Goal: Information Seeking & Learning: Check status

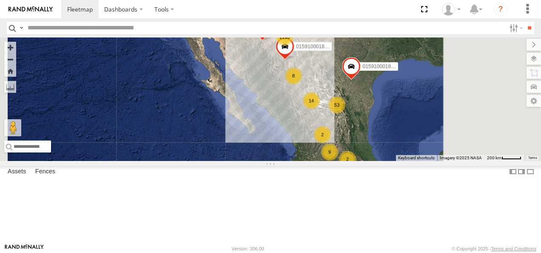
click at [367, 114] on div "015910001845018 AN530128 015910001811580 F2771 1193 53 14 9 4 8 2 2" at bounding box center [270, 98] width 541 height 123
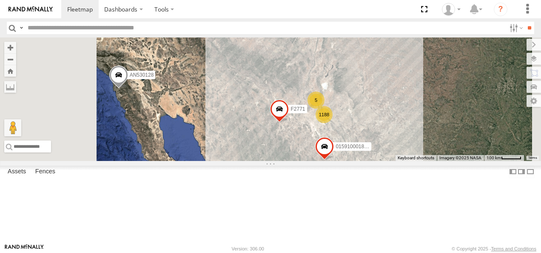
drag, startPoint x: 368, startPoint y: 77, endPoint x: 401, endPoint y: 162, distance: 90.9
click at [384, 161] on div "015910001845018 AN530128 015910001811580 F2771 1188 33 10 20 2 6 5 AN535203 2 2" at bounding box center [270, 98] width 541 height 123
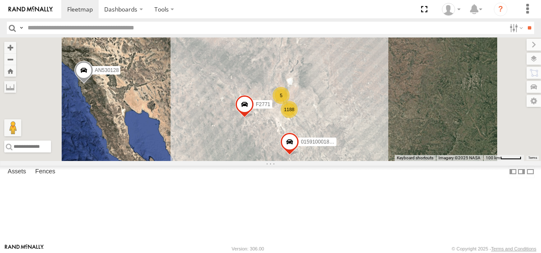
drag, startPoint x: 407, startPoint y: 151, endPoint x: 356, endPoint y: 151, distance: 50.6
click at [357, 151] on div "015910001845018 AN530128 015910001811580 F2771 1188 33 10 20 2 6 5 AN535203 2 2" at bounding box center [270, 98] width 541 height 123
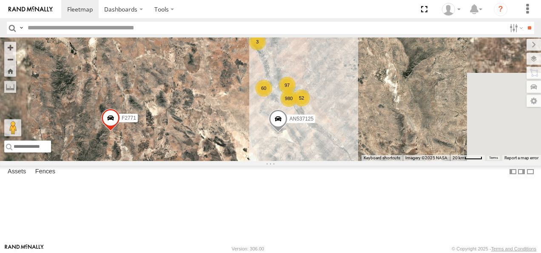
drag, startPoint x: 422, startPoint y: 157, endPoint x: 404, endPoint y: 74, distance: 85.2
click at [410, 75] on div "015910001845018 AN530128 015910001811580 F2771 AN535203 980 97 60 52 3 AN537125" at bounding box center [270, 98] width 541 height 123
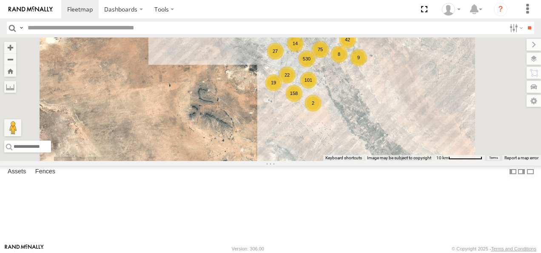
drag, startPoint x: 404, startPoint y: 92, endPoint x: 369, endPoint y: 157, distance: 73.5
click at [369, 157] on div "015910001845018 AN530128 015910001811580 F2771 AN535203 AN537125 530 101 158 75…" at bounding box center [270, 98] width 541 height 123
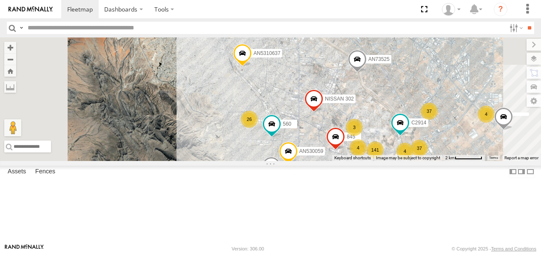
drag, startPoint x: 390, startPoint y: 89, endPoint x: 441, endPoint y: 193, distance: 115.4
click at [452, 161] on div "015910001845018 AN530128 015910001811580 F2771 AN535203 AN537125 01591000282657…" at bounding box center [270, 98] width 541 height 123
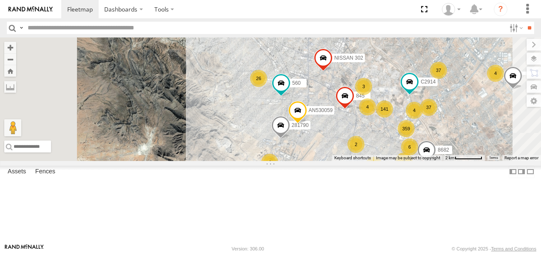
drag, startPoint x: 395, startPoint y: 72, endPoint x: 443, endPoint y: 210, distance: 145.9
click at [444, 161] on div "015910001845018 AN530128 015910001811580 F2771 AN535203 AN537125 01591000282657…" at bounding box center [270, 98] width 541 height 123
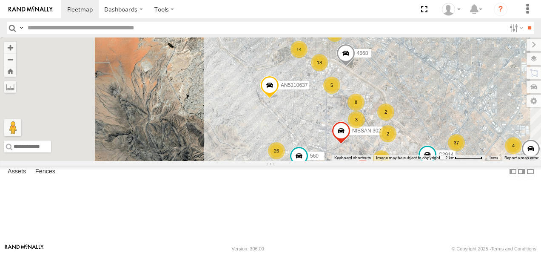
drag, startPoint x: 417, startPoint y: 112, endPoint x: 424, endPoint y: 127, distance: 16.2
click at [425, 143] on div "015910001845018 AN530128 015910001811580 F2771 AN535203 AN537125 01591000282657…" at bounding box center [270, 98] width 541 height 123
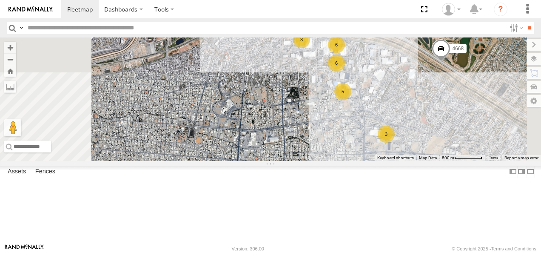
drag, startPoint x: 429, startPoint y: 110, endPoint x: 393, endPoint y: 134, distance: 43.5
click at [402, 136] on div "015910001845018 AN530128 015910001811580 F2771 AN535203 AN537125 01591000282657…" at bounding box center [270, 98] width 541 height 123
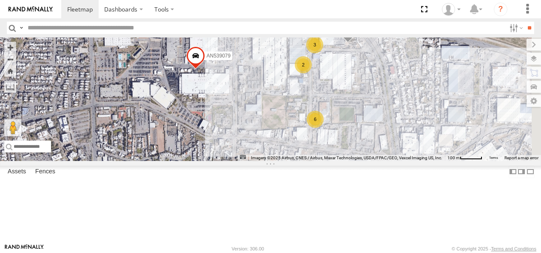
drag, startPoint x: 427, startPoint y: 103, endPoint x: 412, endPoint y: 128, distance: 29.0
click at [412, 128] on div "015910001845018 AN530128 015910001811580 F2771 AN535203 AN537125 01591000282657…" at bounding box center [270, 98] width 541 height 123
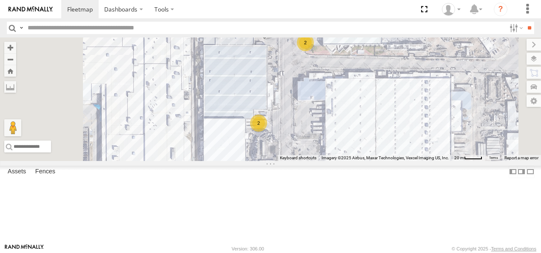
drag, startPoint x: 409, startPoint y: 101, endPoint x: 413, endPoint y: 147, distance: 46.1
click at [413, 147] on div "015910001845018 AN530128 015910001811580 F2771 AN535203 AN537125 01591000282657…" at bounding box center [270, 98] width 541 height 123
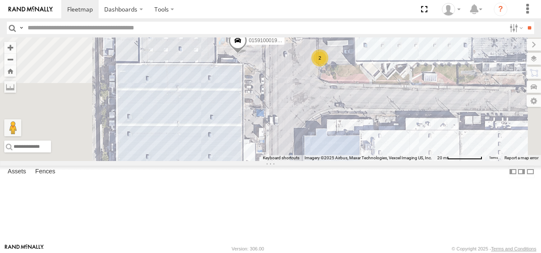
drag, startPoint x: 399, startPoint y: 109, endPoint x: 407, endPoint y: 139, distance: 31.3
click at [407, 139] on div "015910001845018 AN530128 015910001811580 F2771 AN535203 AN537125 01591000282657…" at bounding box center [270, 98] width 541 height 123
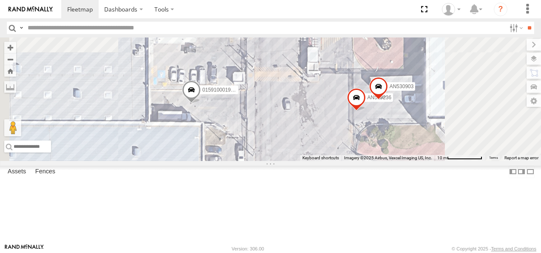
drag, startPoint x: 406, startPoint y: 108, endPoint x: 413, endPoint y: 178, distance: 70.5
click at [413, 161] on div "015910001845018 AN530128 015910001811580 F2771 AN535203 AN537125 01591000282657…" at bounding box center [270, 98] width 541 height 123
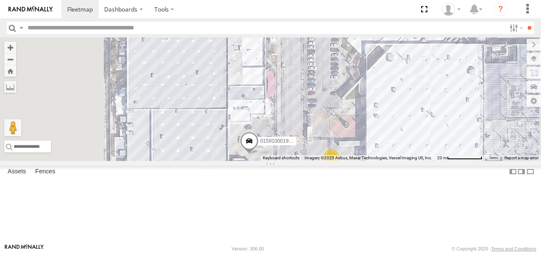
drag, startPoint x: 400, startPoint y: 169, endPoint x: 404, endPoint y: 199, distance: 30.1
click at [405, 161] on div "015910001986465 2" at bounding box center [270, 98] width 541 height 123
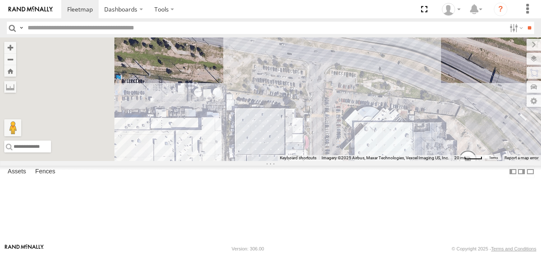
drag, startPoint x: 344, startPoint y: 107, endPoint x: 444, endPoint y: 219, distance: 149.4
click at [444, 161] on div "015910001986465 2" at bounding box center [270, 98] width 541 height 123
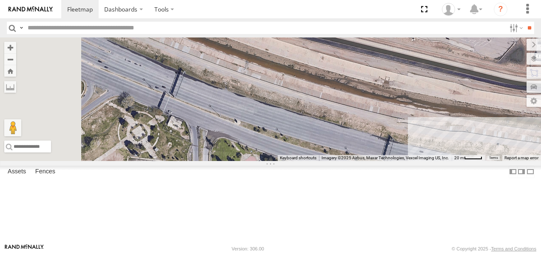
drag, startPoint x: 393, startPoint y: 193, endPoint x: 451, endPoint y: 211, distance: 61.1
click at [453, 161] on div "015910001986465 2" at bounding box center [270, 98] width 541 height 123
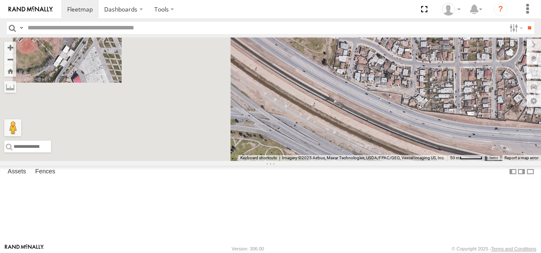
drag, startPoint x: 336, startPoint y: 157, endPoint x: 481, endPoint y: 225, distance: 160.2
click at [481, 161] on div "015910001986465 AN534180" at bounding box center [270, 98] width 541 height 123
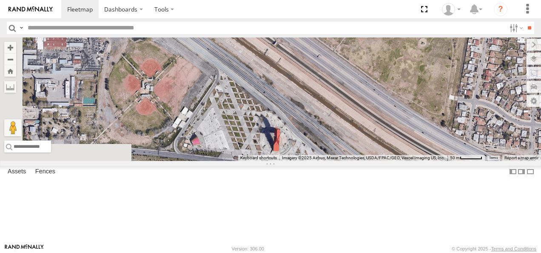
drag, startPoint x: 358, startPoint y: 128, endPoint x: 450, endPoint y: 209, distance: 122.9
click at [450, 161] on div "015910001986465 AN534180" at bounding box center [270, 98] width 541 height 123
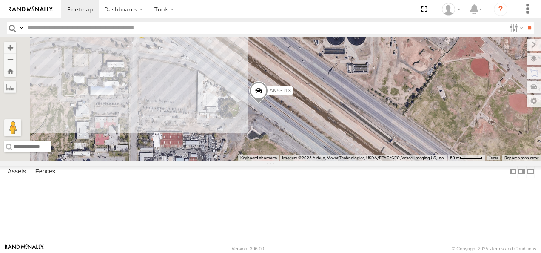
drag, startPoint x: 358, startPoint y: 149, endPoint x: 455, endPoint y: 207, distance: 112.7
click at [455, 161] on div "015910001986465 AN534180 2 AN53113 3489" at bounding box center [270, 98] width 541 height 123
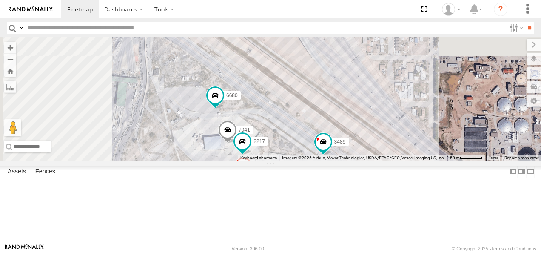
drag, startPoint x: 391, startPoint y: 151, endPoint x: 471, endPoint y: 222, distance: 106.9
click at [471, 161] on div "015910001986465 AN534180 2 AN53113 3489 AN601271 7041 2217 6680" at bounding box center [270, 98] width 541 height 123
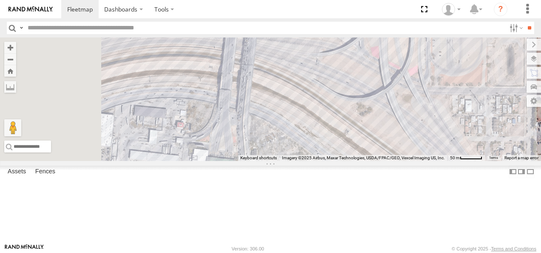
drag, startPoint x: 349, startPoint y: 133, endPoint x: 414, endPoint y: 189, distance: 85.9
click at [415, 161] on div "015910001986465 AN534180 2 AN53113 3489 AN601271 7041 2217 6680" at bounding box center [270, 98] width 541 height 123
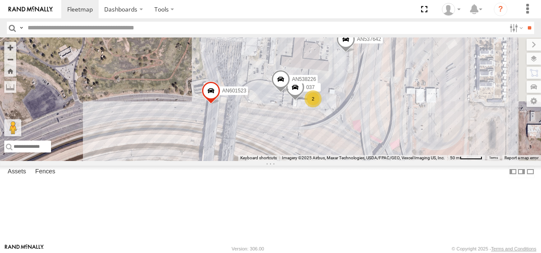
drag, startPoint x: 396, startPoint y: 138, endPoint x: 367, endPoint y: 205, distance: 73.2
click at [367, 161] on div "015910001986465 AN534180 2 AN53113 3489 AN601271 7041 2217 6680 AN601523 2 AN53…" at bounding box center [270, 98] width 541 height 123
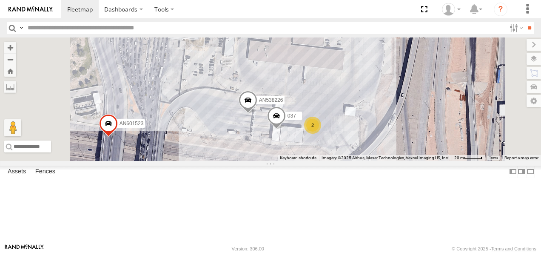
drag, startPoint x: 393, startPoint y: 159, endPoint x: 359, endPoint y: 207, distance: 58.5
click at [359, 161] on div "015910001986465 AN534180 AN53113 3489 AN601271 7041 2217 6680 AN601523 AN538226…" at bounding box center [270, 98] width 541 height 123
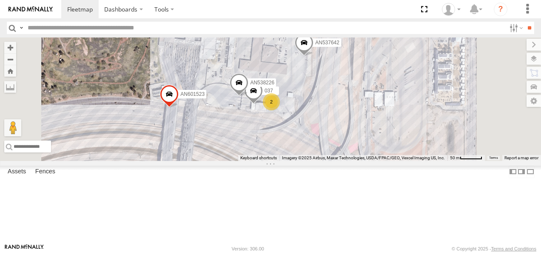
drag, startPoint x: 450, startPoint y: 131, endPoint x: 379, endPoint y: 122, distance: 71.5
click at [389, 123] on div "015910001986465 AN534180 AN53113 3489 AN601271 7041 2217 6680 AN601523 AN538226…" at bounding box center [270, 98] width 541 height 123
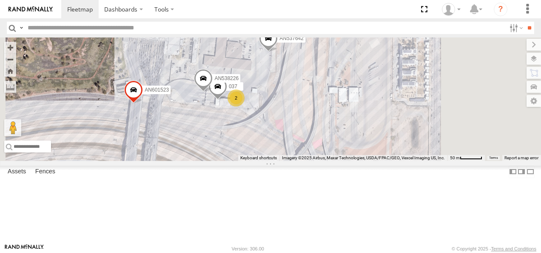
drag, startPoint x: 414, startPoint y: 141, endPoint x: 381, endPoint y: 129, distance: 34.8
click at [381, 130] on div "015910001986465 AN534180 AN53113 3489 AN601271 7041 2217 6680 AN601523 AN538226…" at bounding box center [270, 98] width 541 height 123
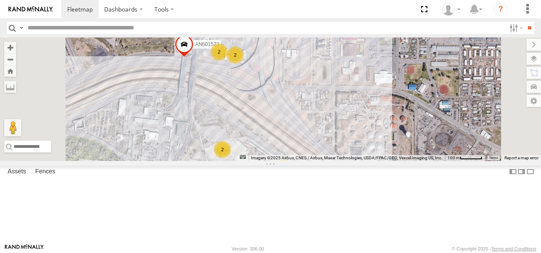
drag, startPoint x: 414, startPoint y: 189, endPoint x: 367, endPoint y: 93, distance: 106.7
click at [379, 105] on div "015910001986465 AN534180 AN53113 AN601523 AN537642 3 2 2 2 2" at bounding box center [270, 98] width 541 height 123
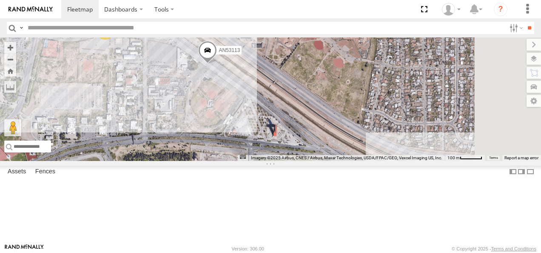
drag, startPoint x: 474, startPoint y: 137, endPoint x: 339, endPoint y: 83, distance: 145.5
click at [355, 84] on div "015910001986465 AN534180 AN53113 AN601523 AN537642 3 2 2 2 2" at bounding box center [270, 98] width 541 height 123
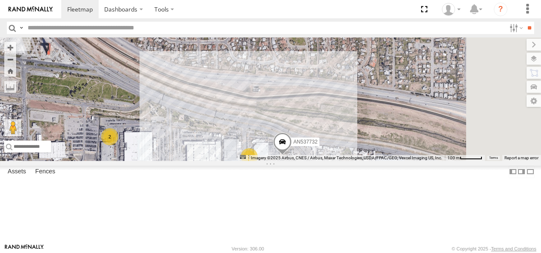
drag, startPoint x: 457, startPoint y: 149, endPoint x: 277, endPoint y: 100, distance: 186.0
click at [304, 107] on div "AN537732 AN53113 AN601523 AN537642 3 2 2 2 2 3 2 2" at bounding box center [270, 98] width 541 height 123
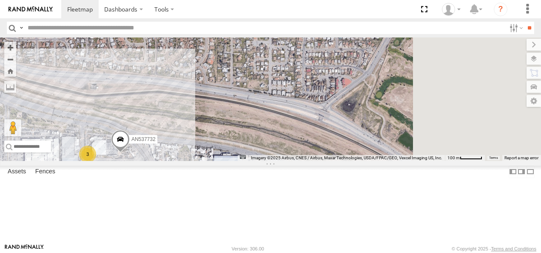
drag, startPoint x: 446, startPoint y: 142, endPoint x: 334, endPoint y: 149, distance: 112.1
click at [347, 151] on div "AN537732 AN53113 AN601523 AN537642 3 2 2 2 2 3 2 2 2" at bounding box center [270, 98] width 541 height 123
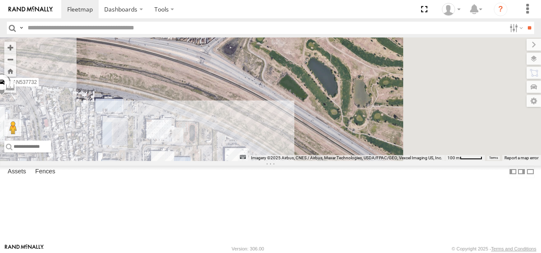
drag, startPoint x: 417, startPoint y: 184, endPoint x: 371, endPoint y: 124, distance: 75.5
click at [371, 124] on div "AN537732 AN53113 AN601523 AN537642 3 2 2 2 2 3 2 2 2" at bounding box center [270, 98] width 541 height 123
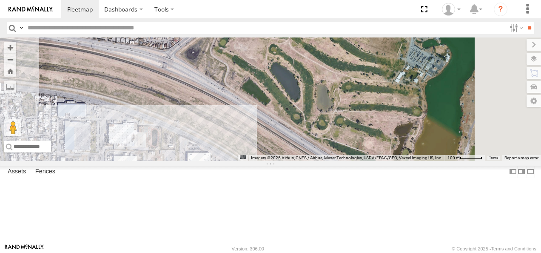
drag, startPoint x: 428, startPoint y: 107, endPoint x: 376, endPoint y: 151, distance: 68.2
click at [379, 151] on div "AN537732 AN53113 AN601523 AN537642 3 2 2 2 2 3 2 2 2" at bounding box center [270, 98] width 541 height 123
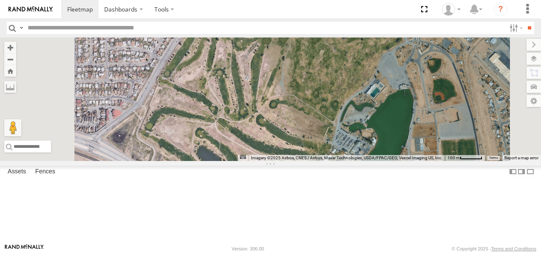
drag
click at [382, 154] on div "AN537732 AN53113 AN601523 AN537642" at bounding box center [270, 98] width 541 height 123
